Goal: Information Seeking & Learning: Find specific fact

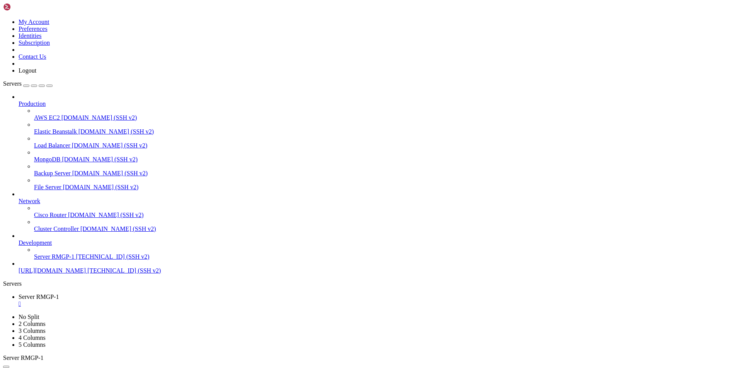
scroll to position [135181, 0]
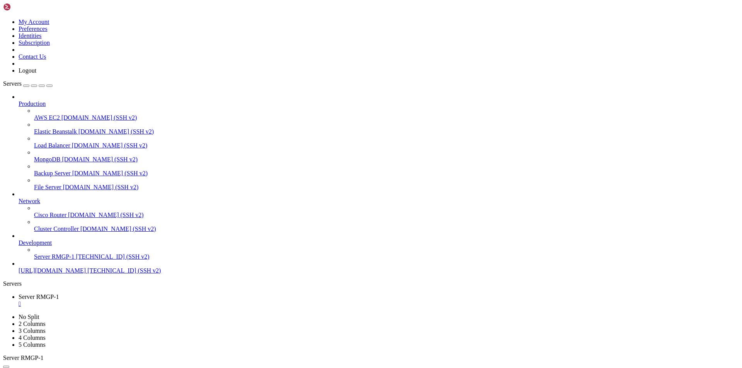
drag, startPoint x: 250, startPoint y: 755, endPoint x: 127, endPoint y: 702, distance: 134.0
